Goal: Task Accomplishment & Management: Manage account settings

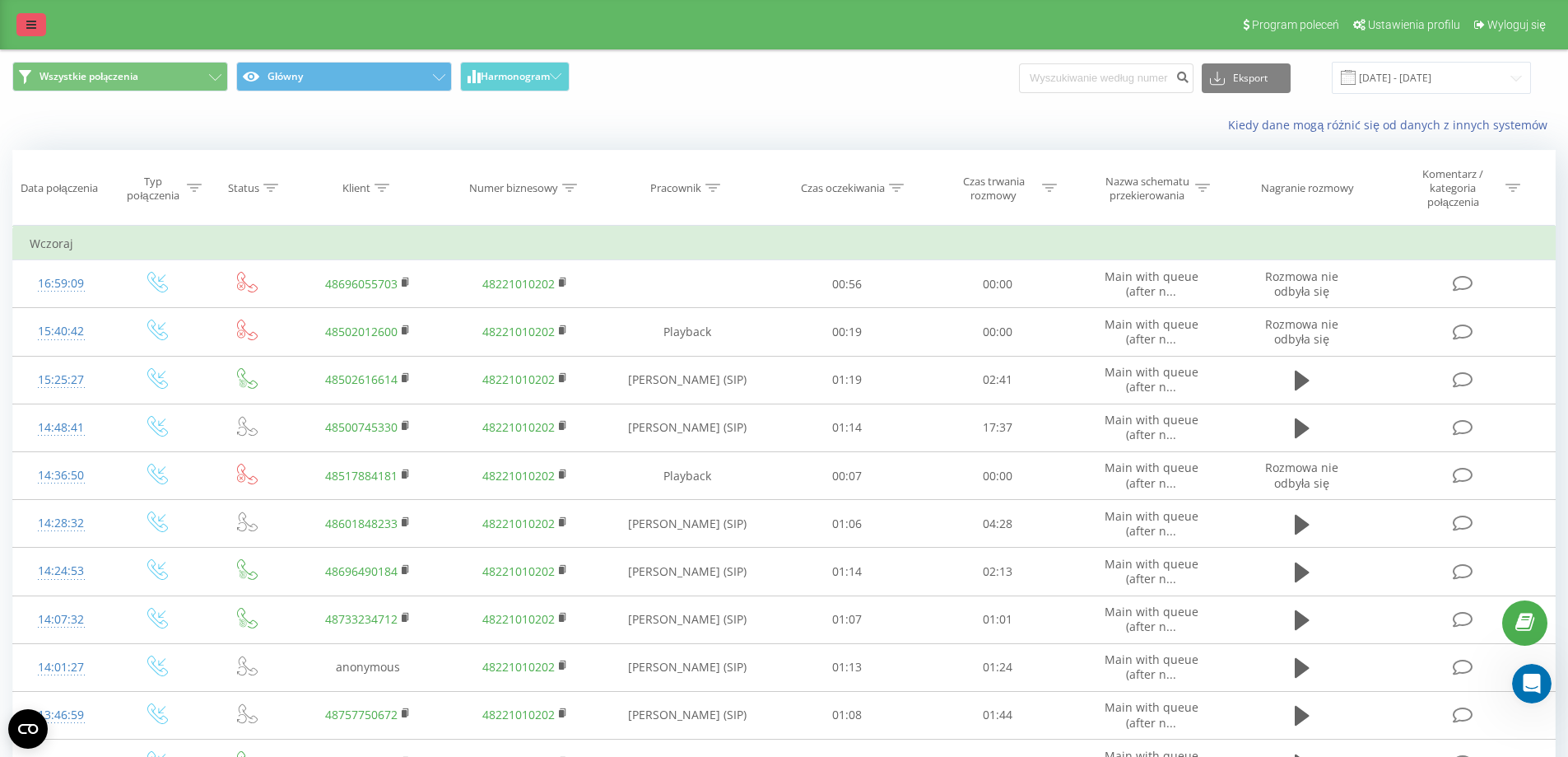
click at [39, 21] on link at bounding box center [31, 24] width 30 height 23
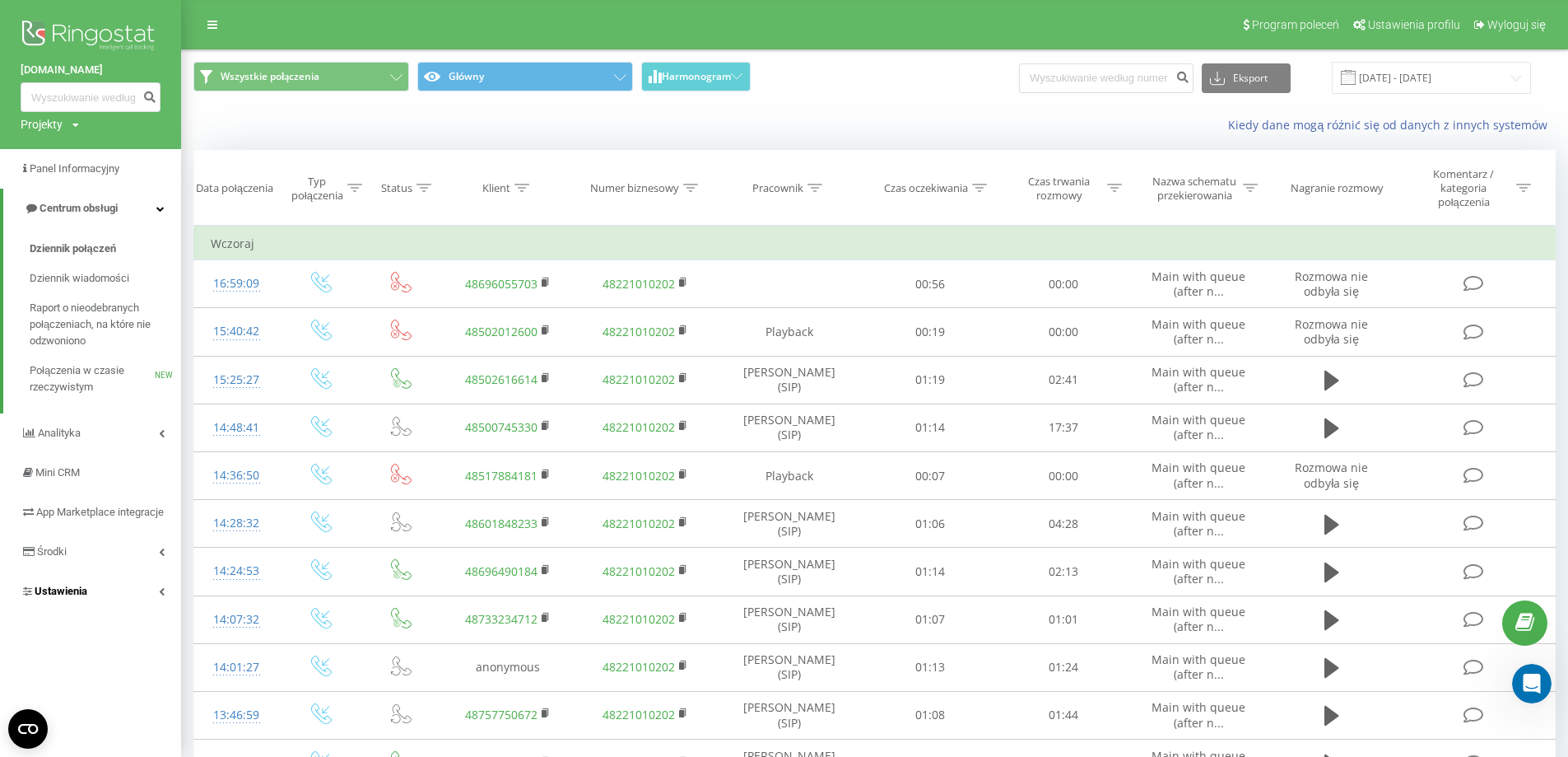
click at [88, 597] on span "Ustawienia" at bounding box center [60, 591] width 52 height 12
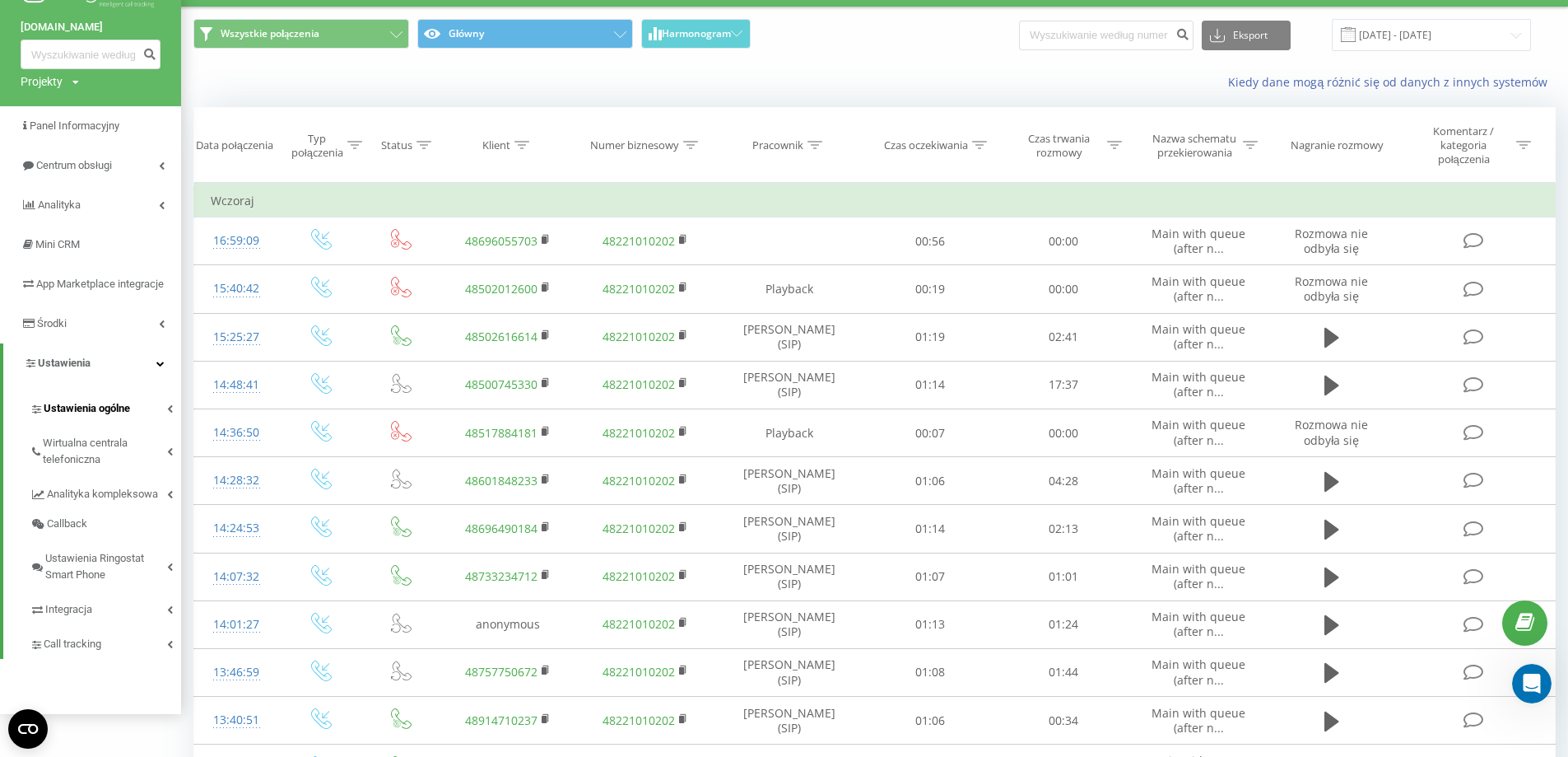
scroll to position [82, 0]
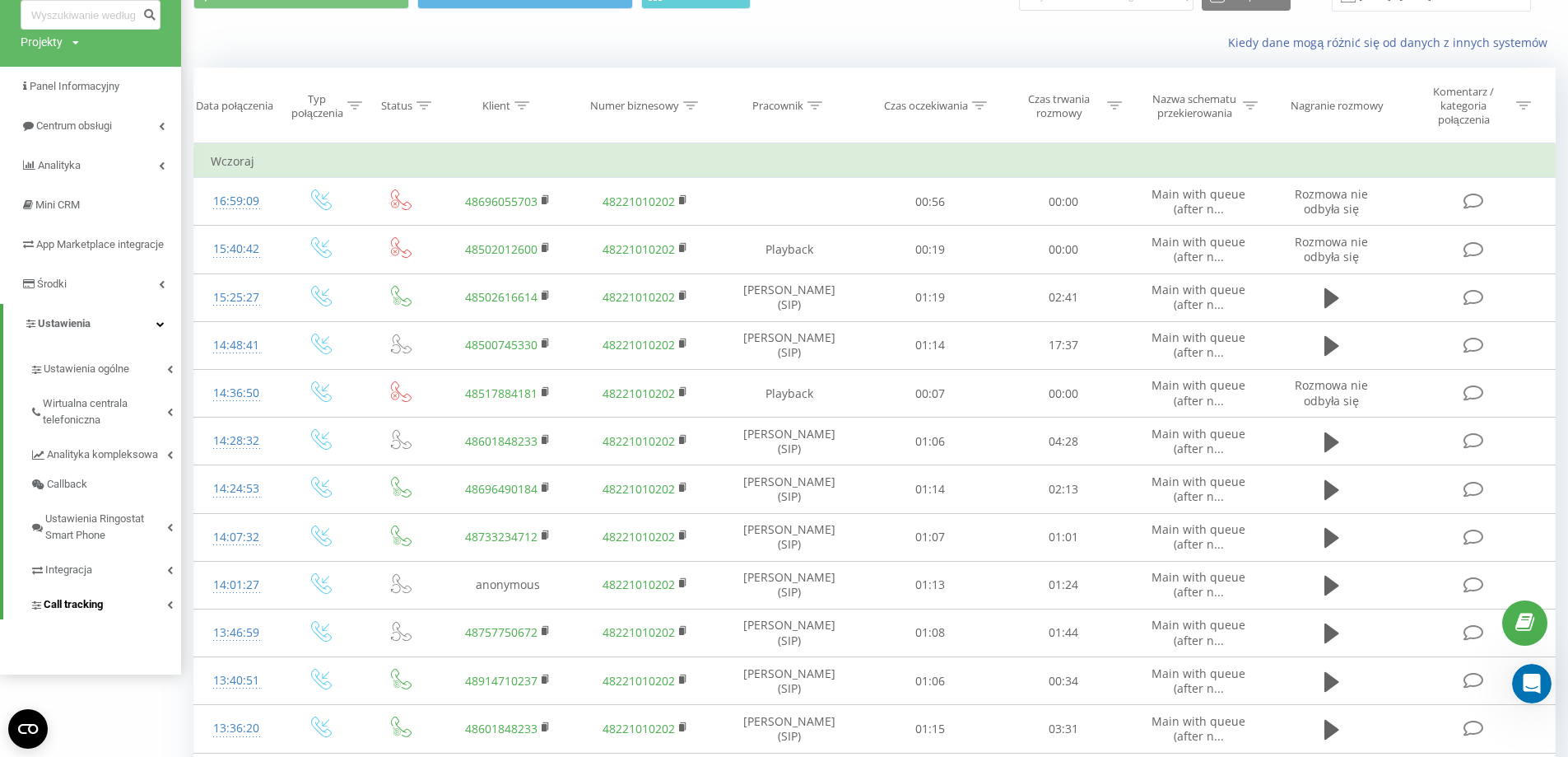
click at [77, 613] on span "Call tracking" at bounding box center [73, 604] width 59 height 16
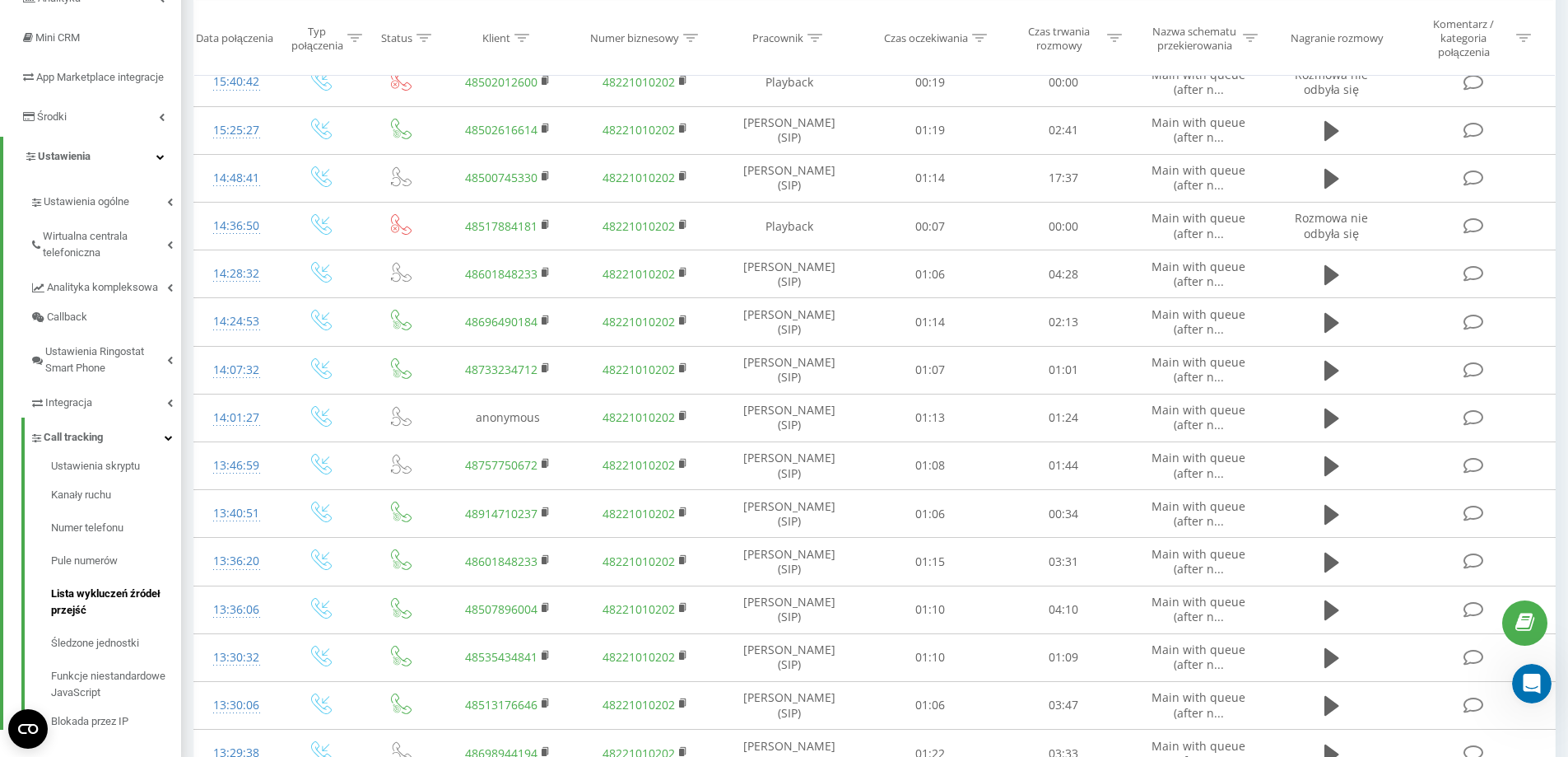
scroll to position [329, 0]
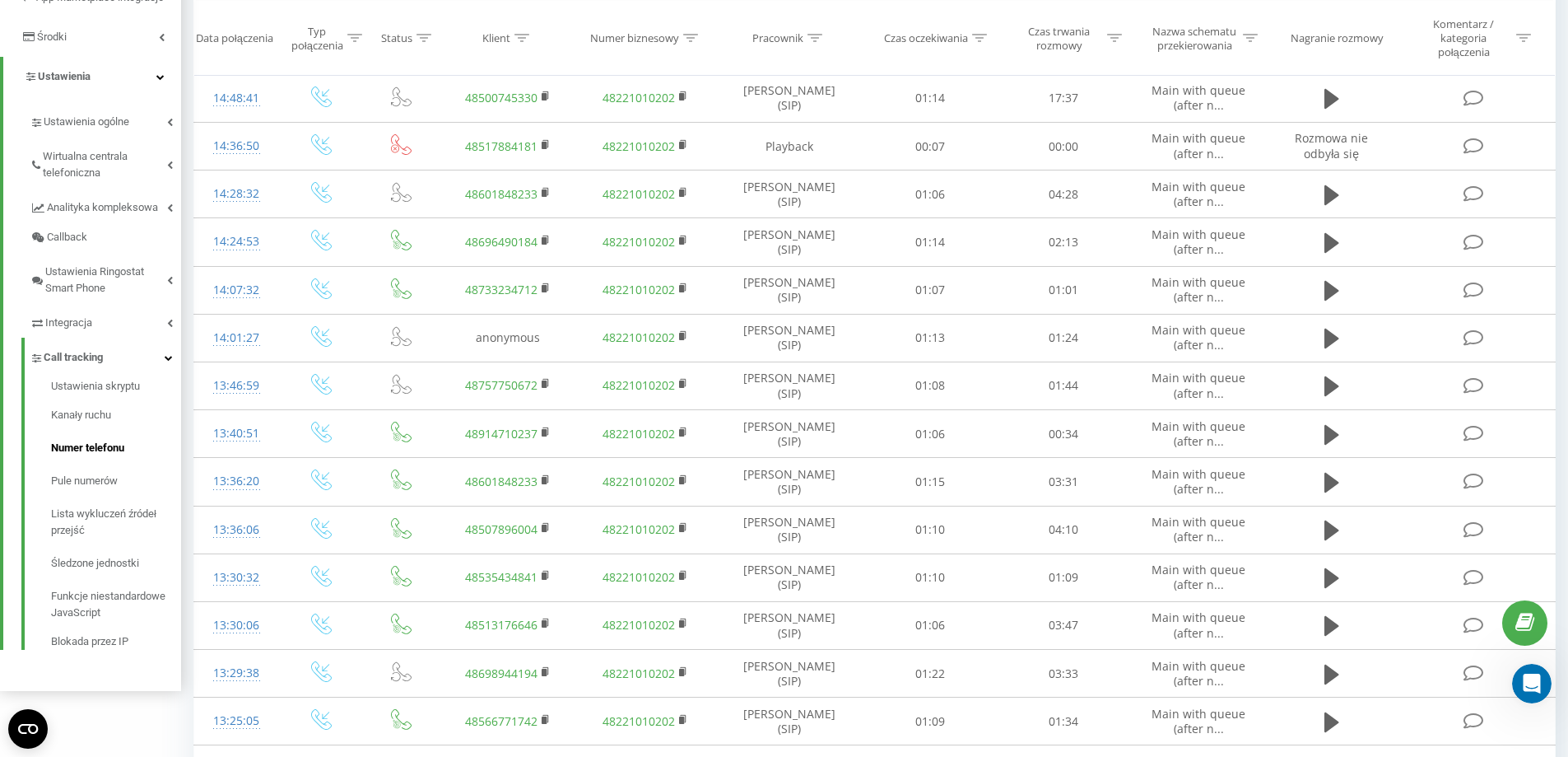
click at [90, 456] on span "Numer telefonu" at bounding box center [87, 448] width 73 height 16
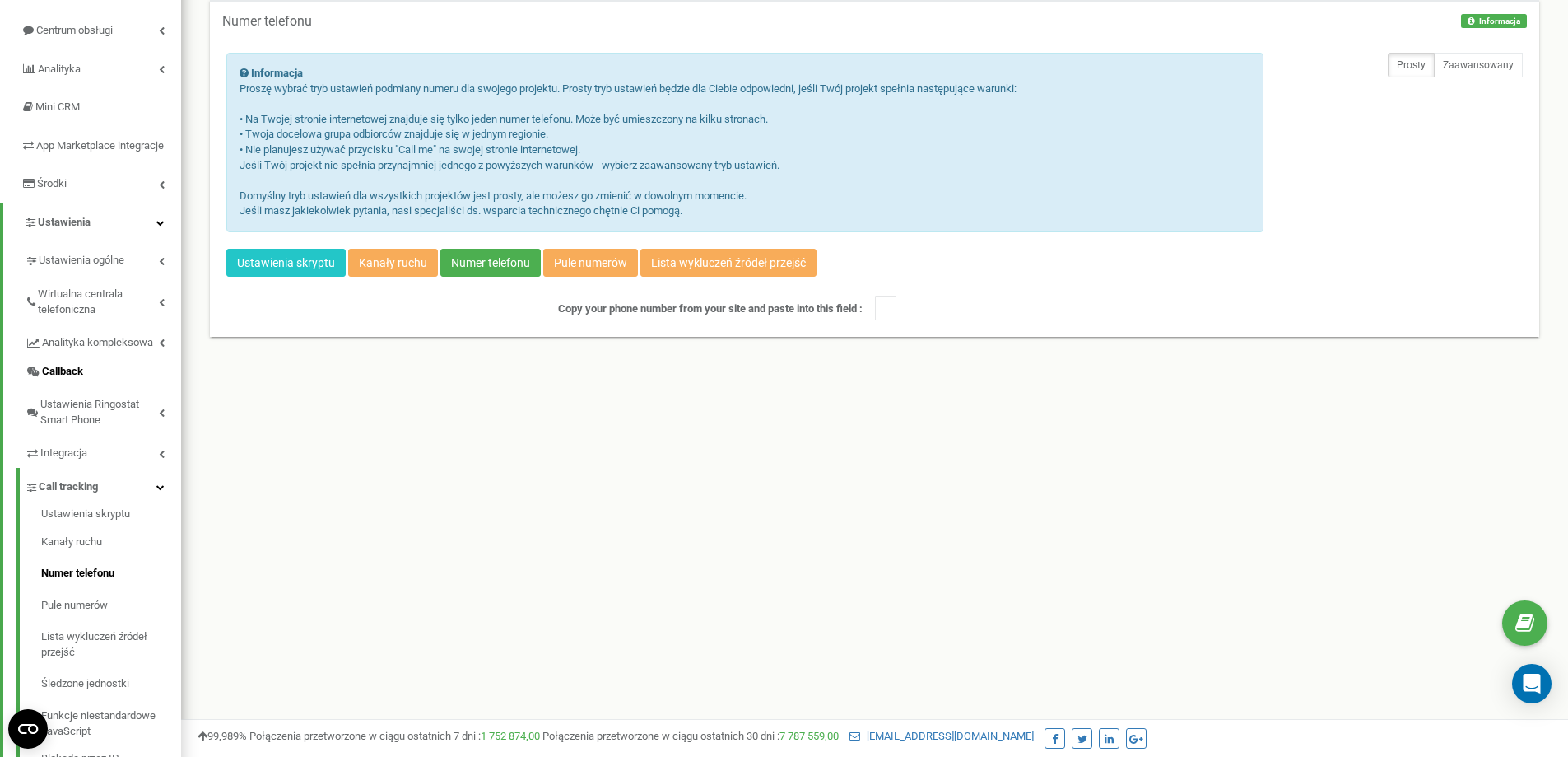
scroll to position [231, 0]
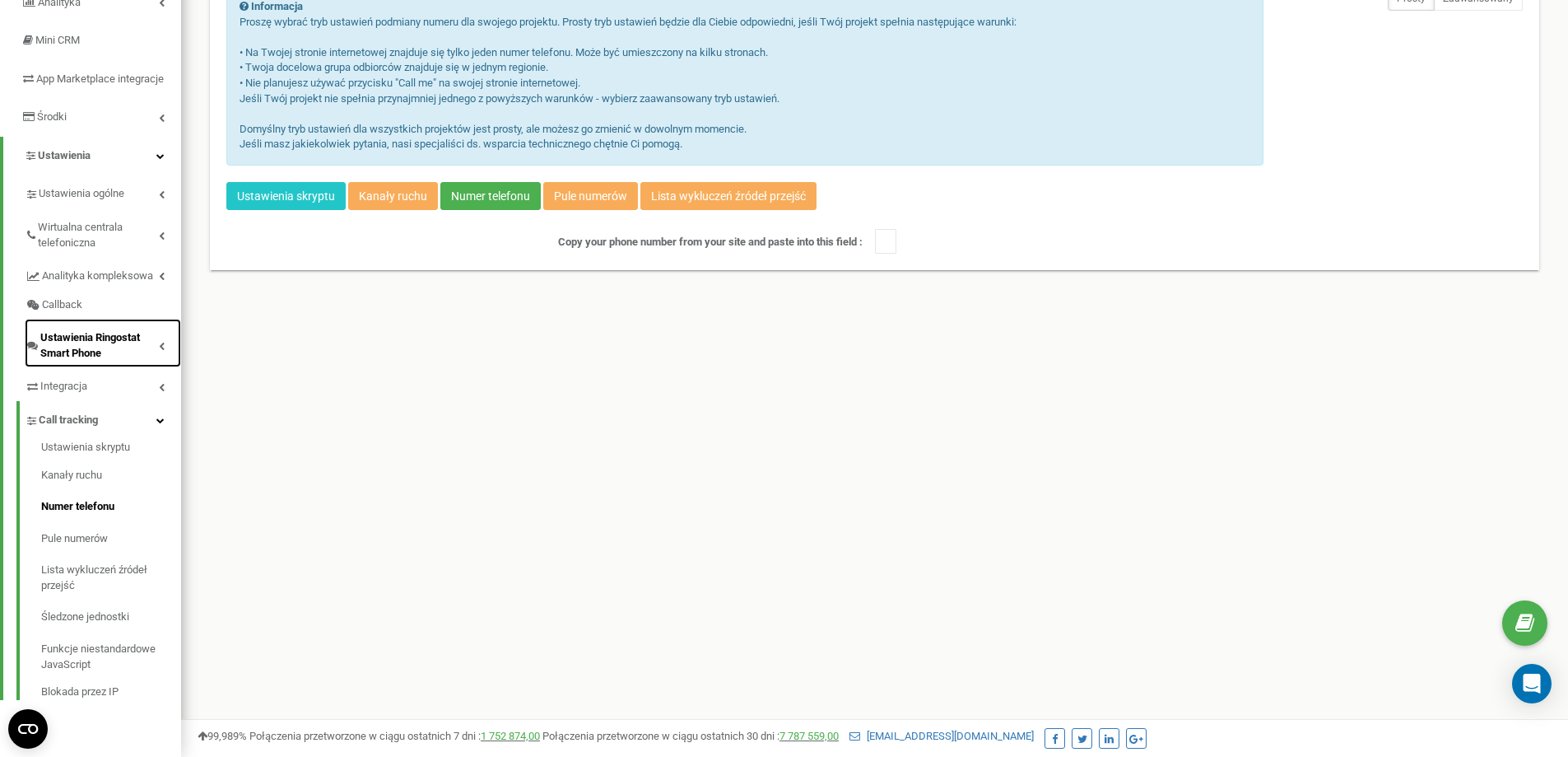
click at [81, 350] on span "Ustawienia Ringostat Smart Phone" at bounding box center [100, 345] width 119 height 30
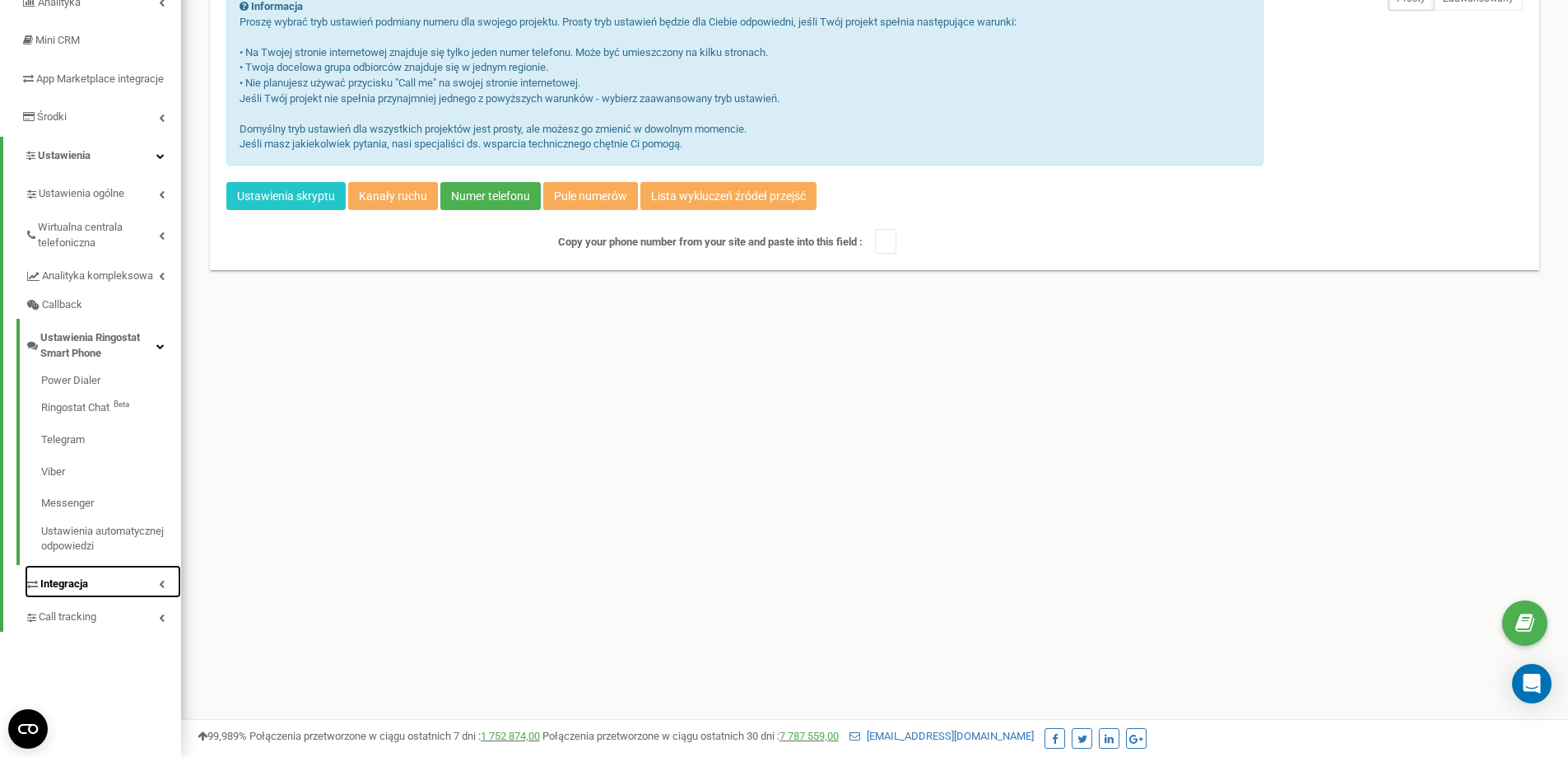
click at [58, 592] on span "Integracja" at bounding box center [64, 584] width 48 height 15
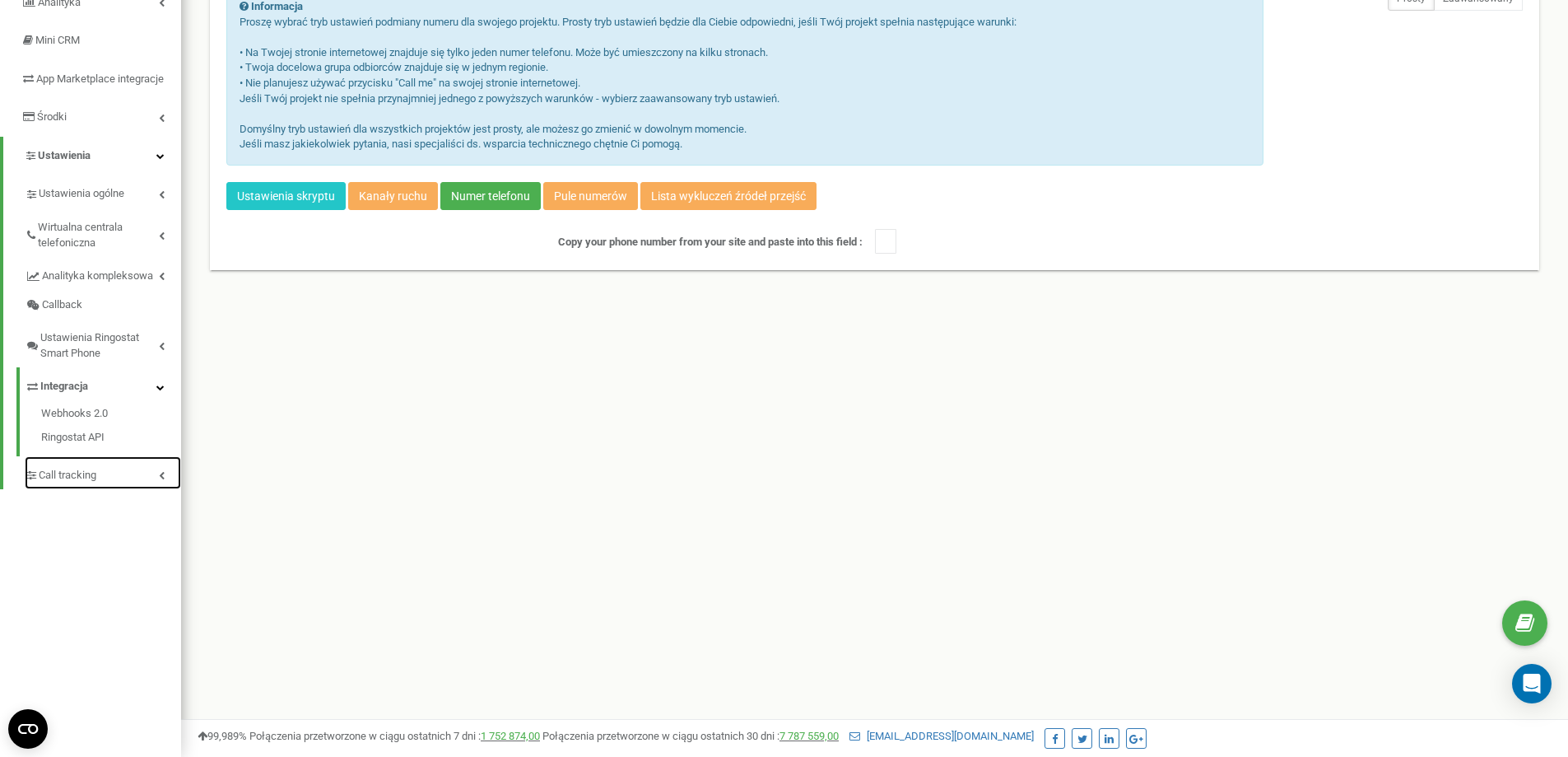
click at [76, 484] on span "Call tracking" at bounding box center [67, 476] width 58 height 15
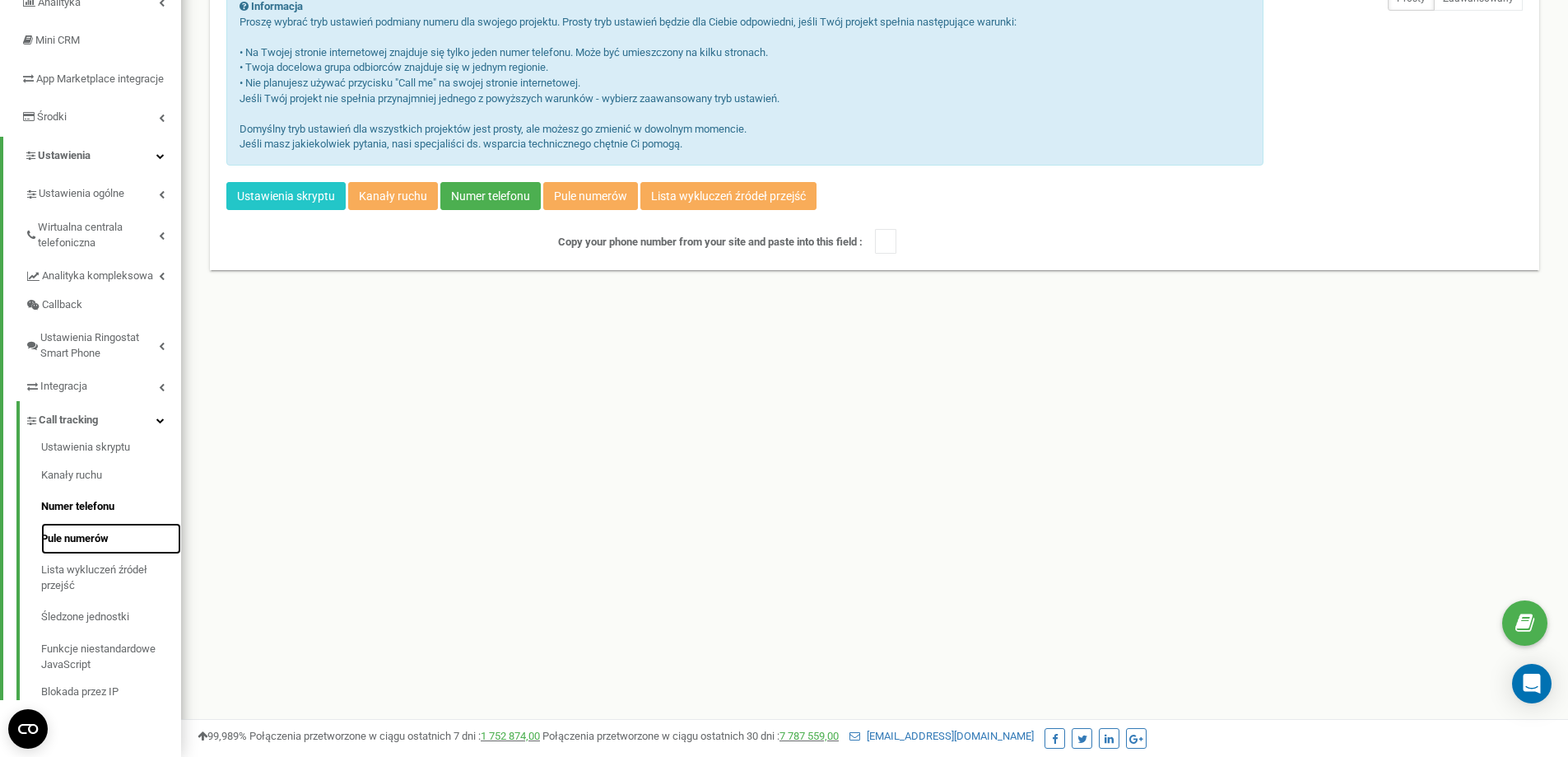
click at [83, 554] on link "Pule numerów" at bounding box center [111, 539] width 140 height 32
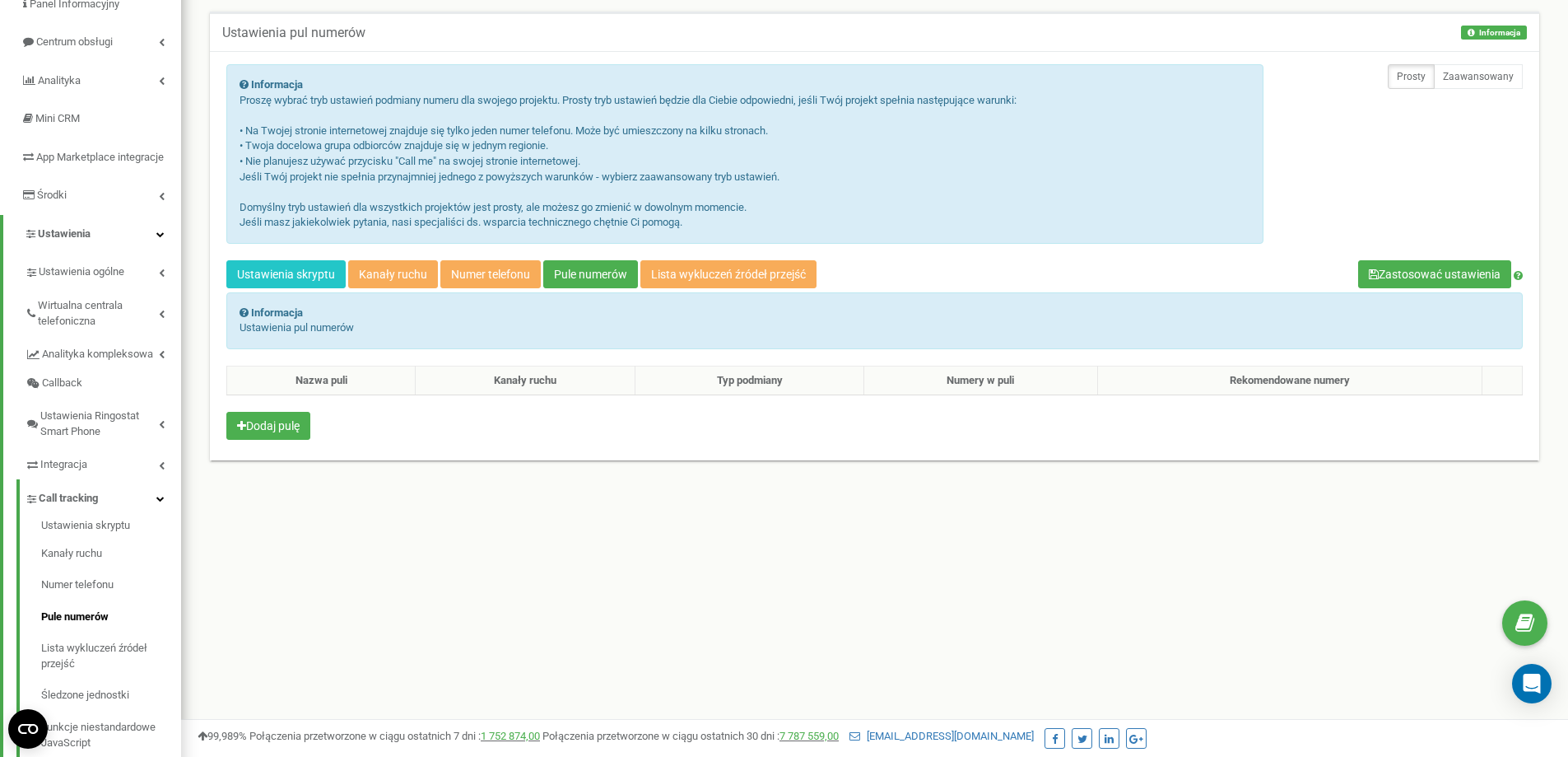
scroll to position [150, 0]
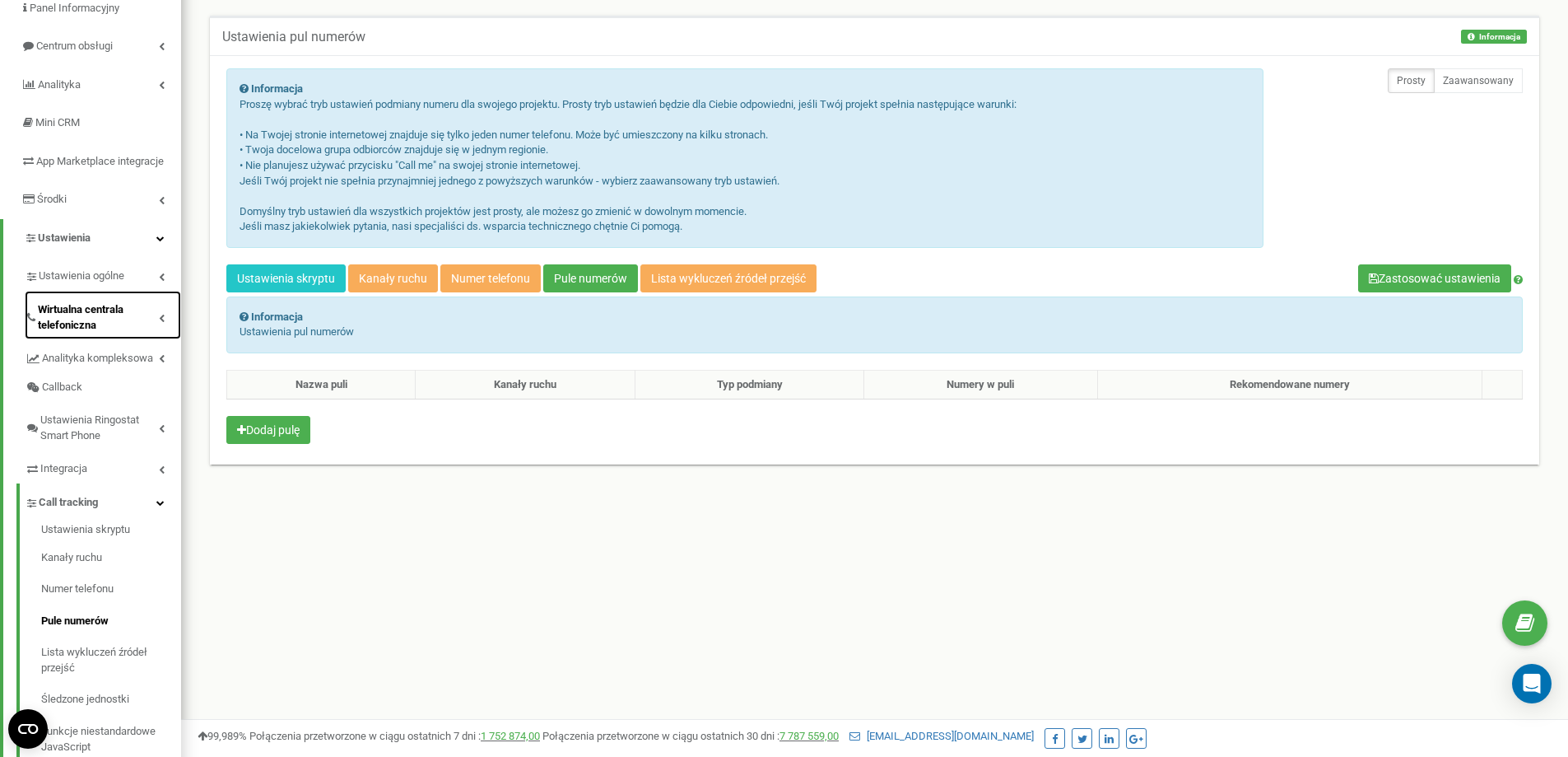
click at [76, 322] on span "Wirtualna centrala telefoniczna" at bounding box center [98, 317] width 121 height 30
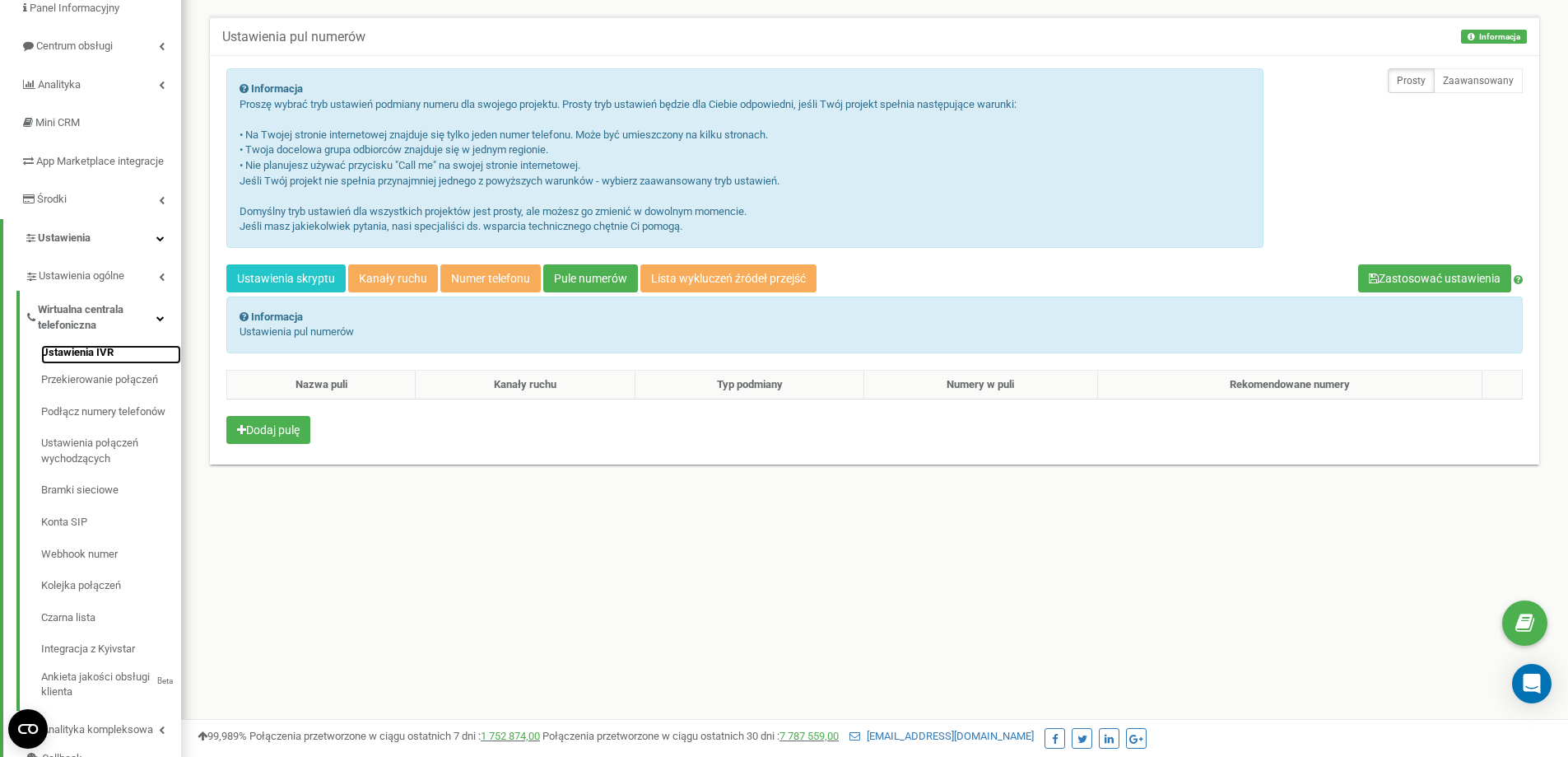
click at [90, 365] on link "Ustawienia IVR" at bounding box center [111, 355] width 140 height 20
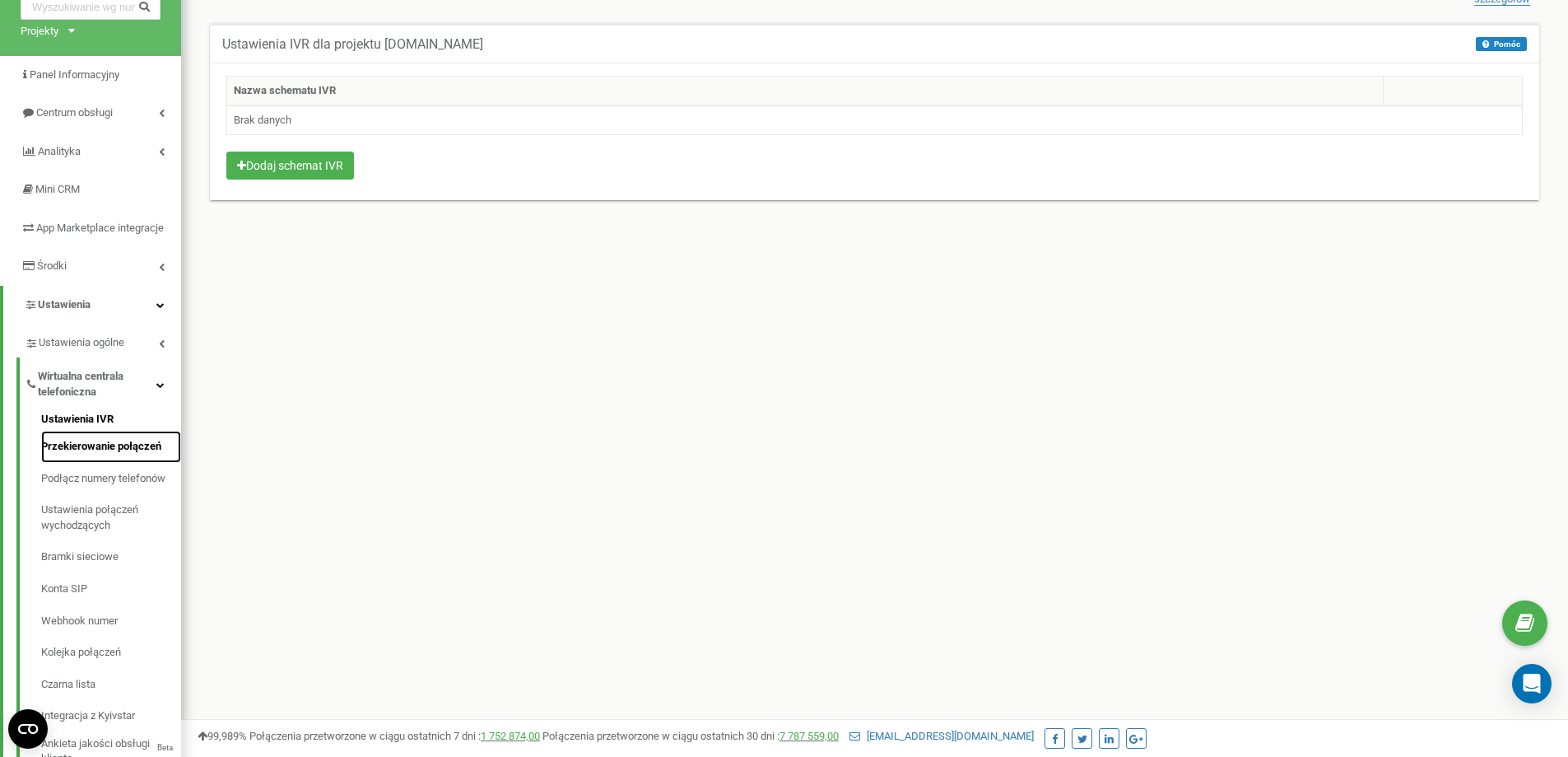
click at [104, 463] on link "Przekierowanie połączeń" at bounding box center [111, 446] width 140 height 32
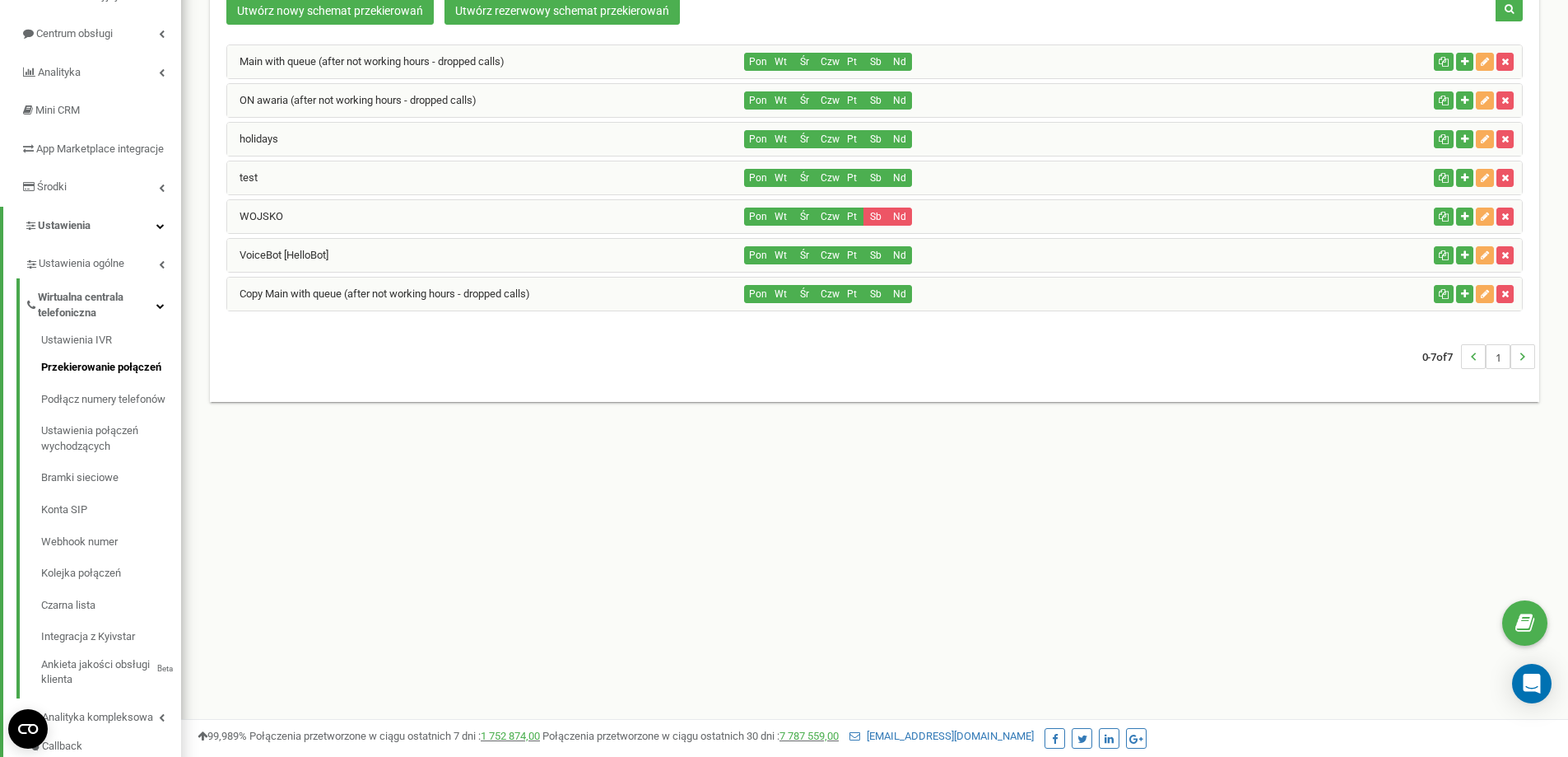
scroll to position [165, 0]
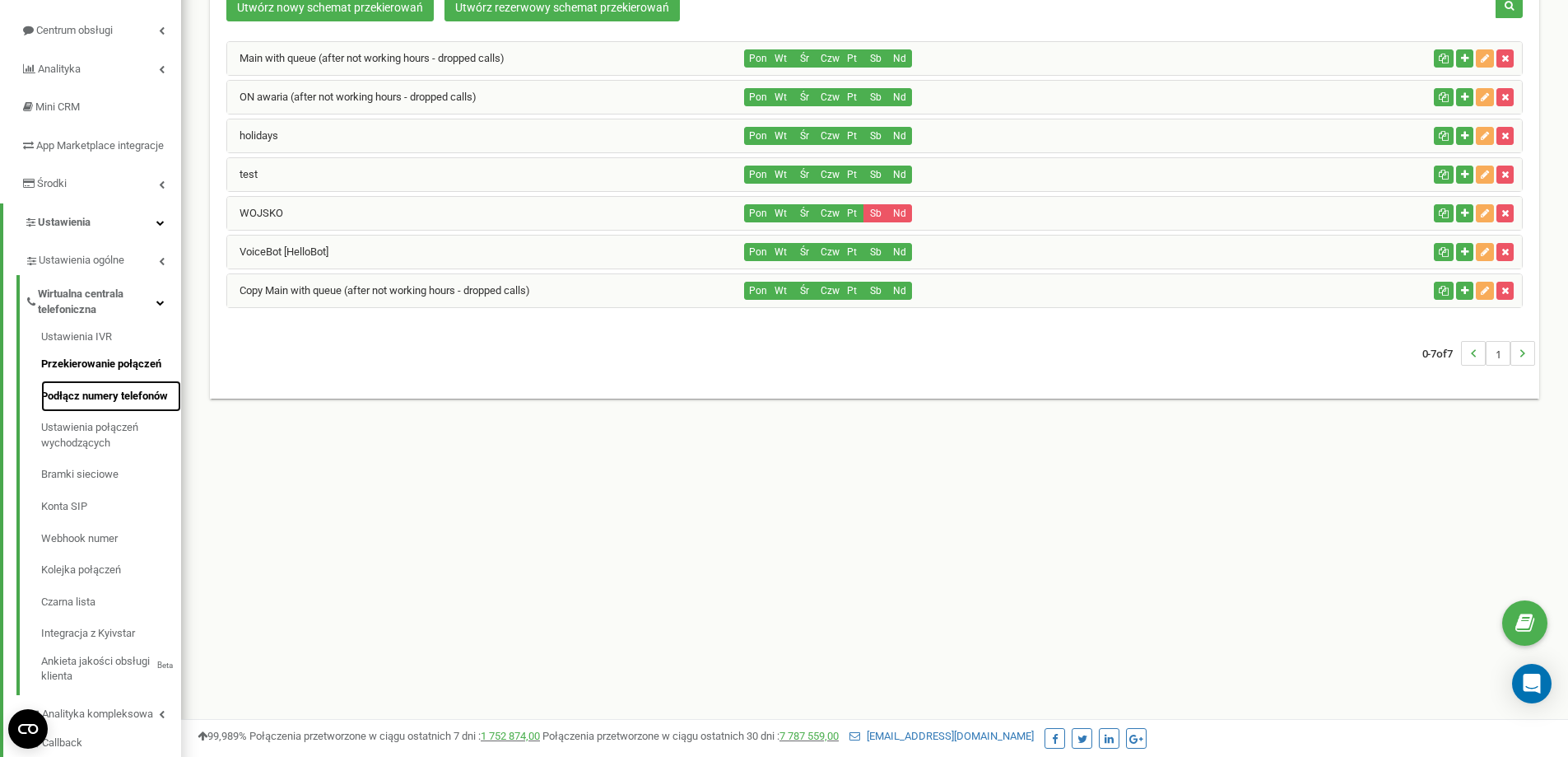
click at [104, 412] on link "Podłącz numery telefonów" at bounding box center [111, 396] width 140 height 32
